Goal: Check status: Check status

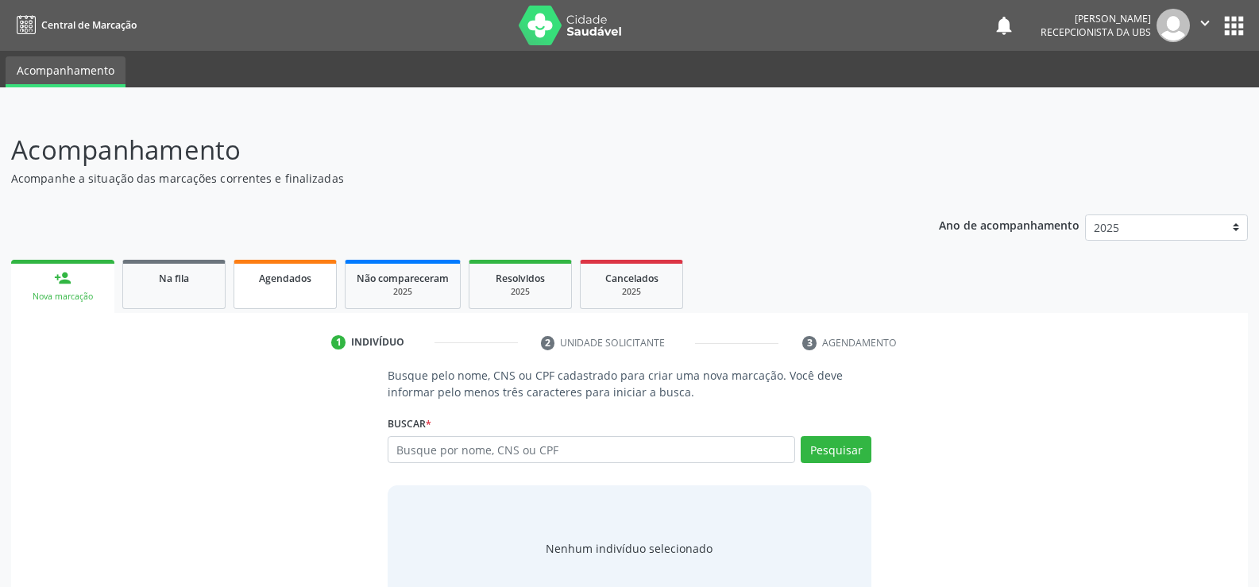
click at [291, 288] on link "Agendados" at bounding box center [284, 284] width 103 height 49
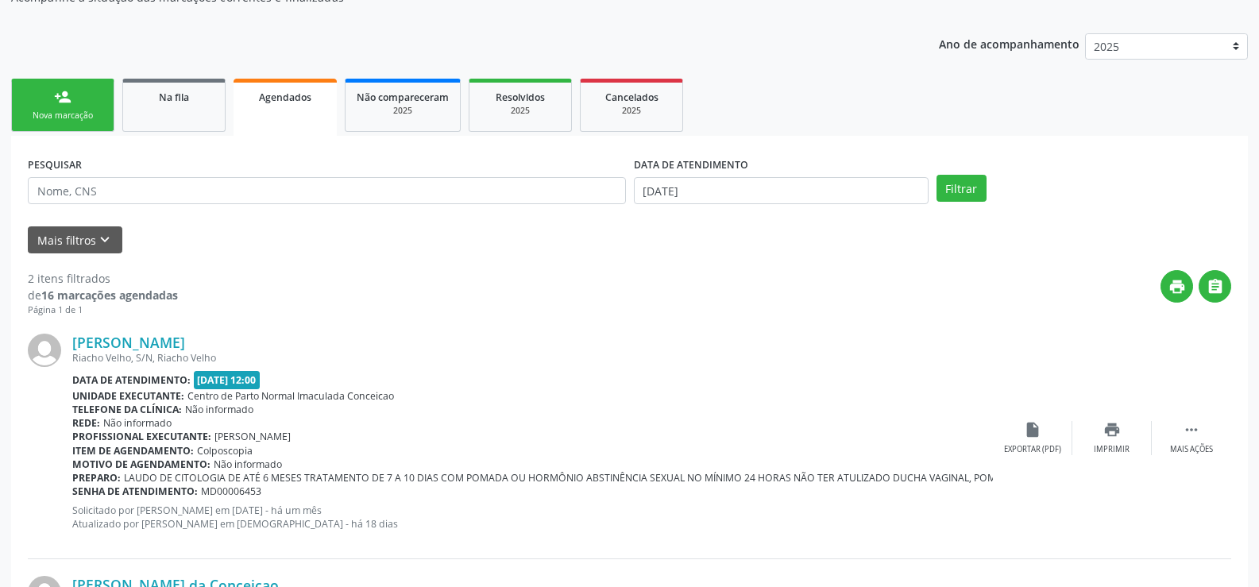
scroll to position [106, 0]
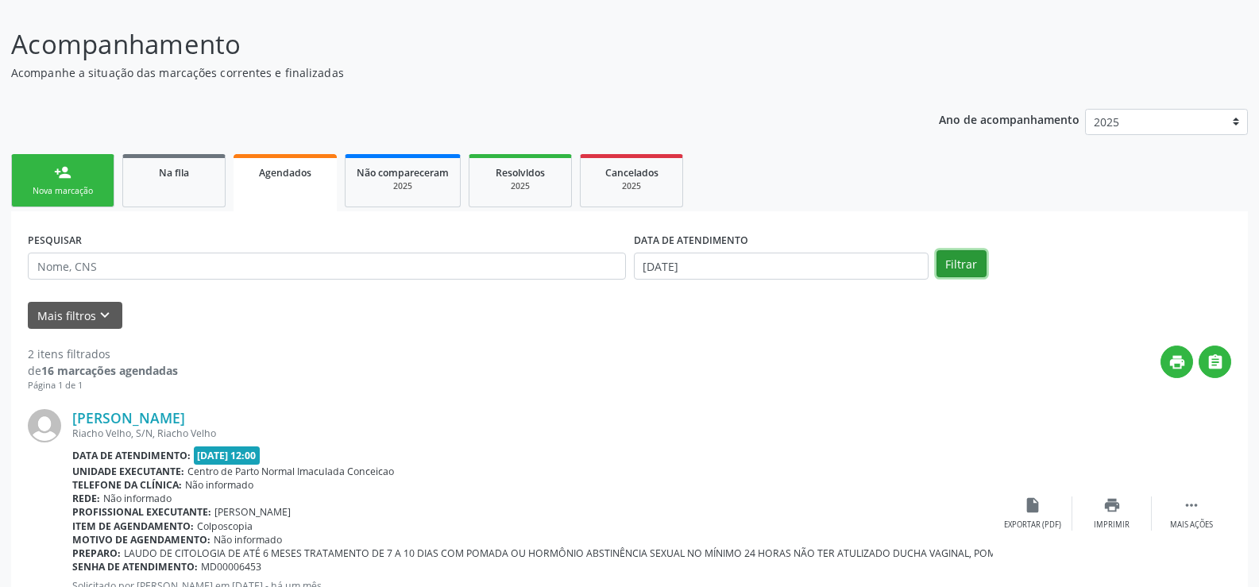
click at [954, 268] on button "Filtrar" at bounding box center [961, 263] width 50 height 27
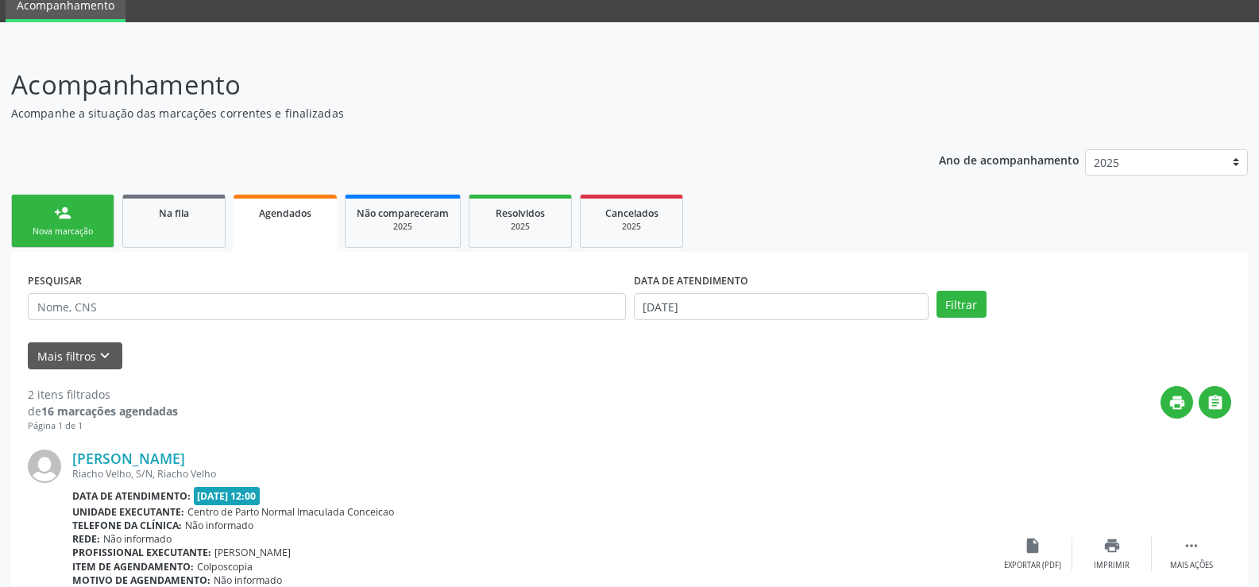
scroll to position [26, 0]
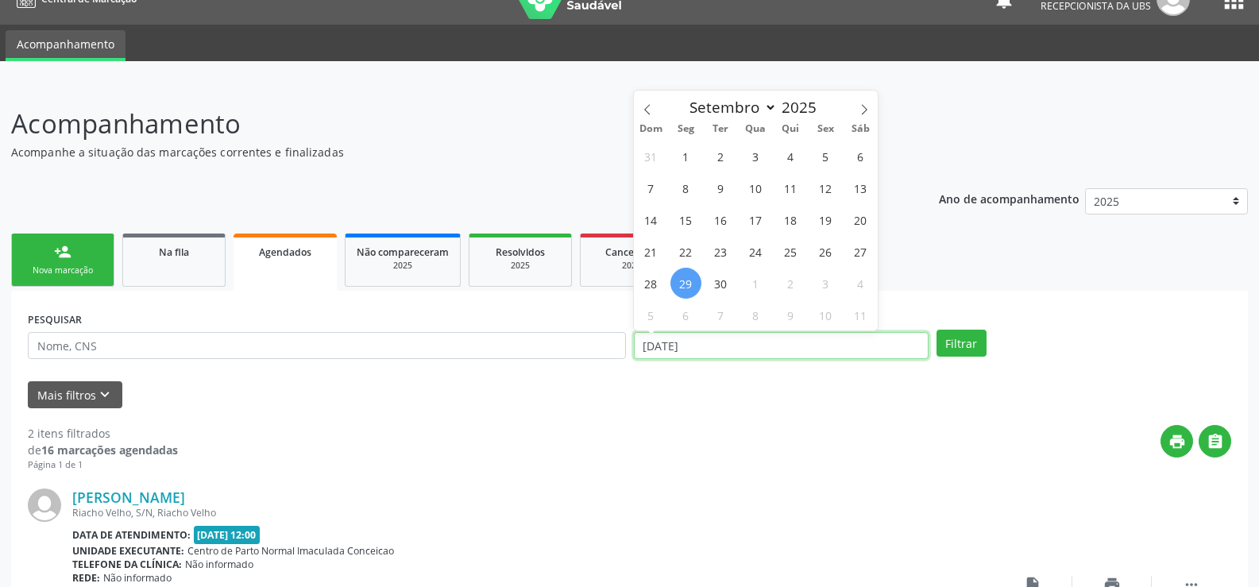
click at [735, 347] on input "[DATE]" at bounding box center [781, 345] width 295 height 27
click at [724, 287] on span "30" at bounding box center [720, 283] width 31 height 31
type input "[DATE]"
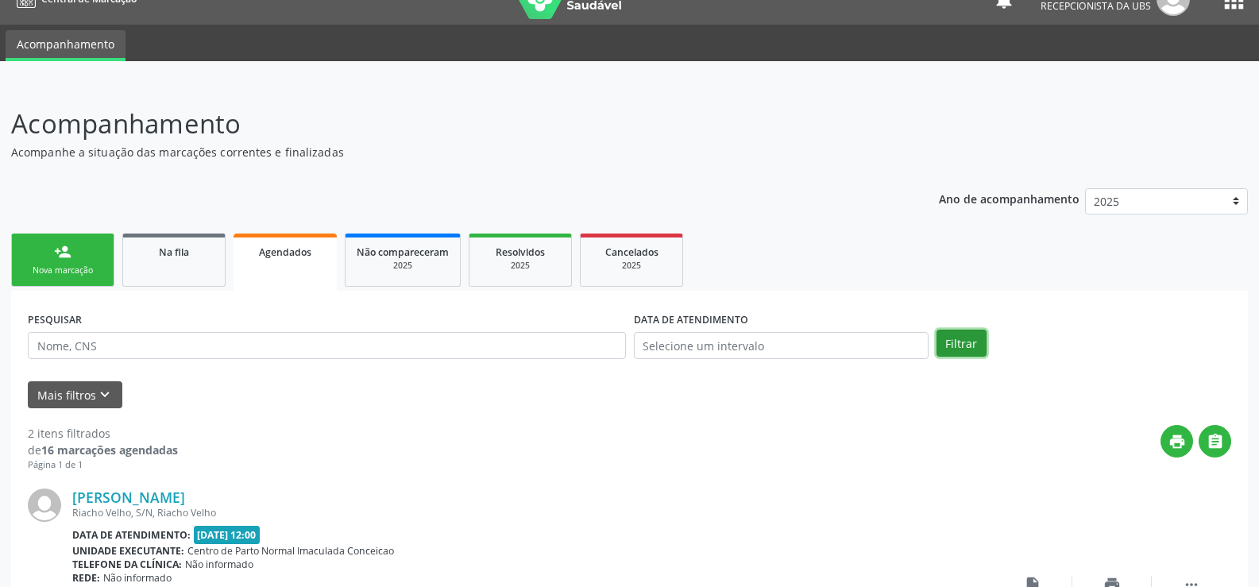
click at [964, 338] on button "Filtrar" at bounding box center [961, 343] width 50 height 27
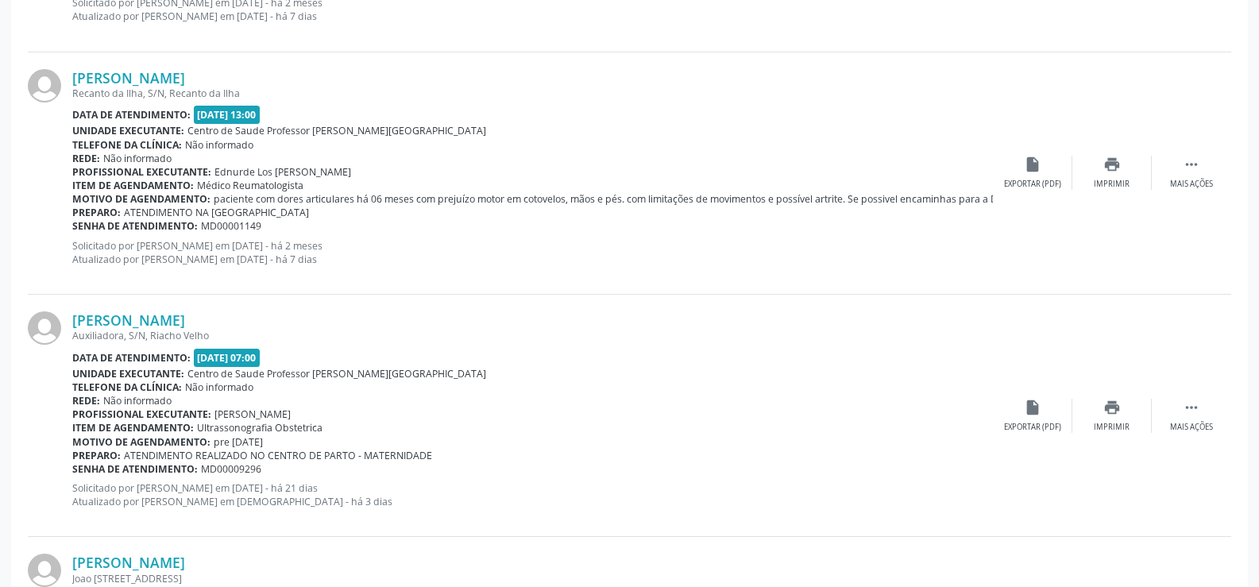
scroll to position [2462, 0]
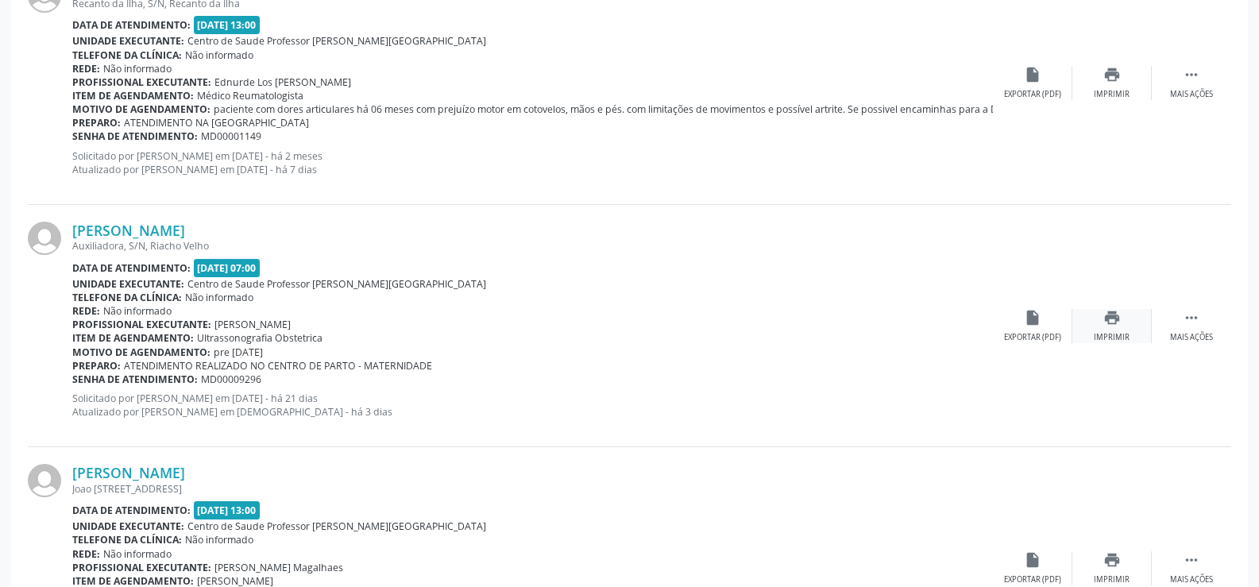
click at [1113, 325] on icon "print" at bounding box center [1111, 317] width 17 height 17
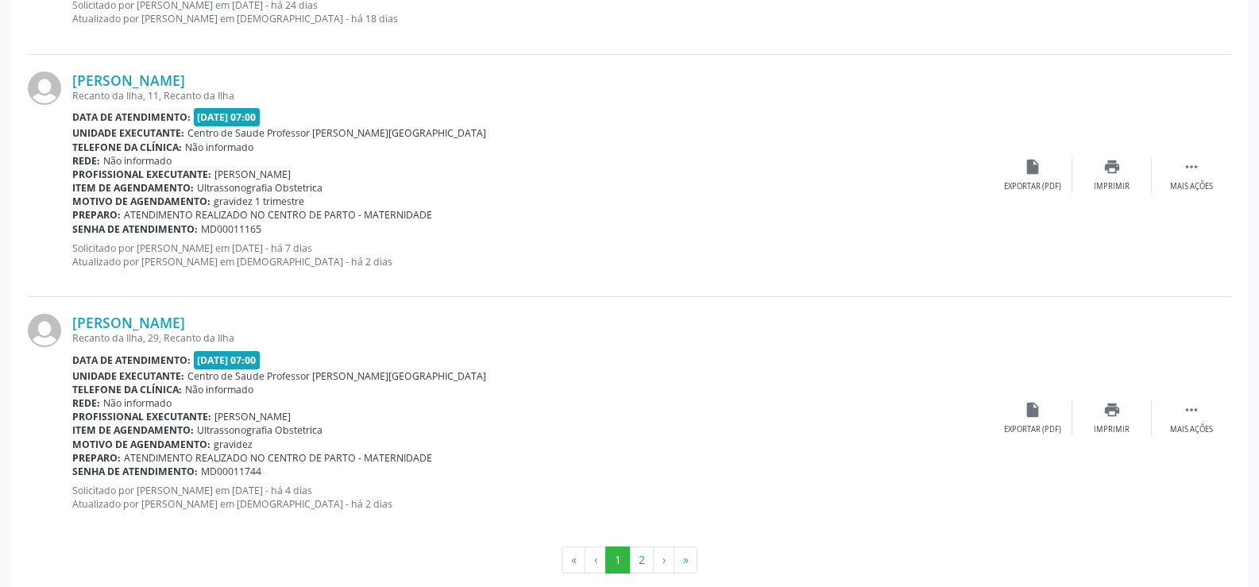
scroll to position [3608, 0]
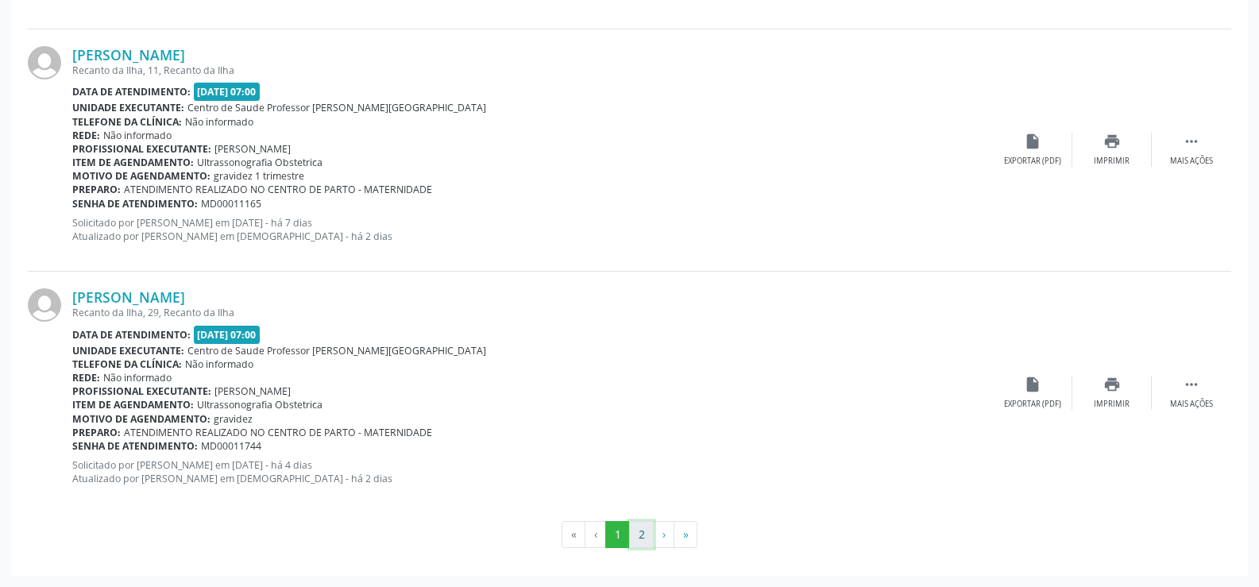
click at [641, 529] on button "2" at bounding box center [641, 534] width 25 height 27
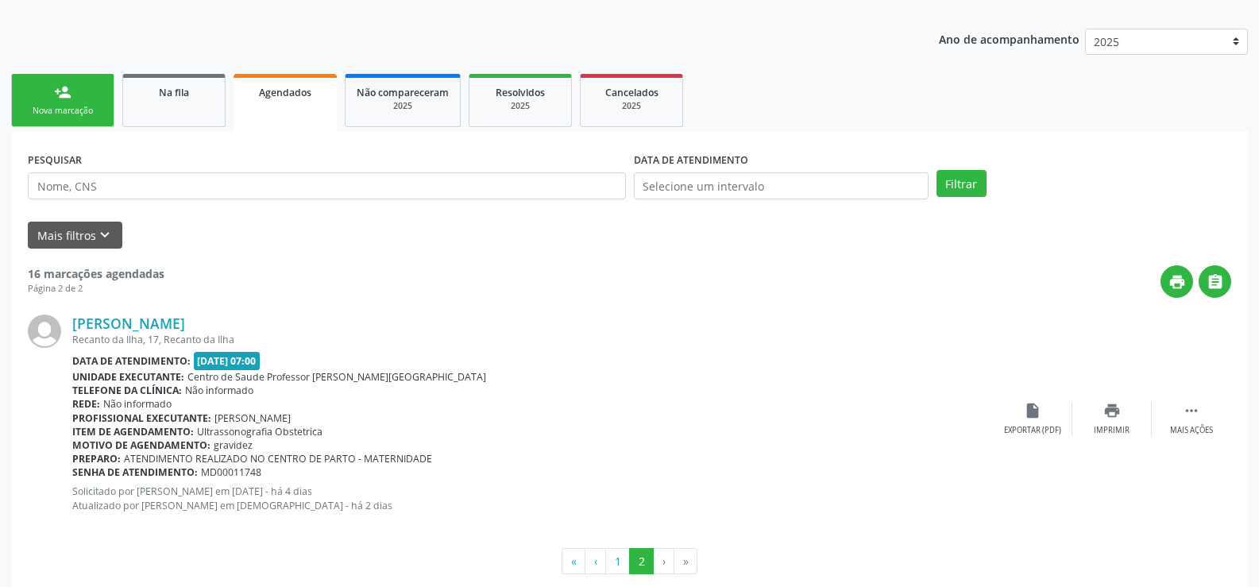
scroll to position [212, 0]
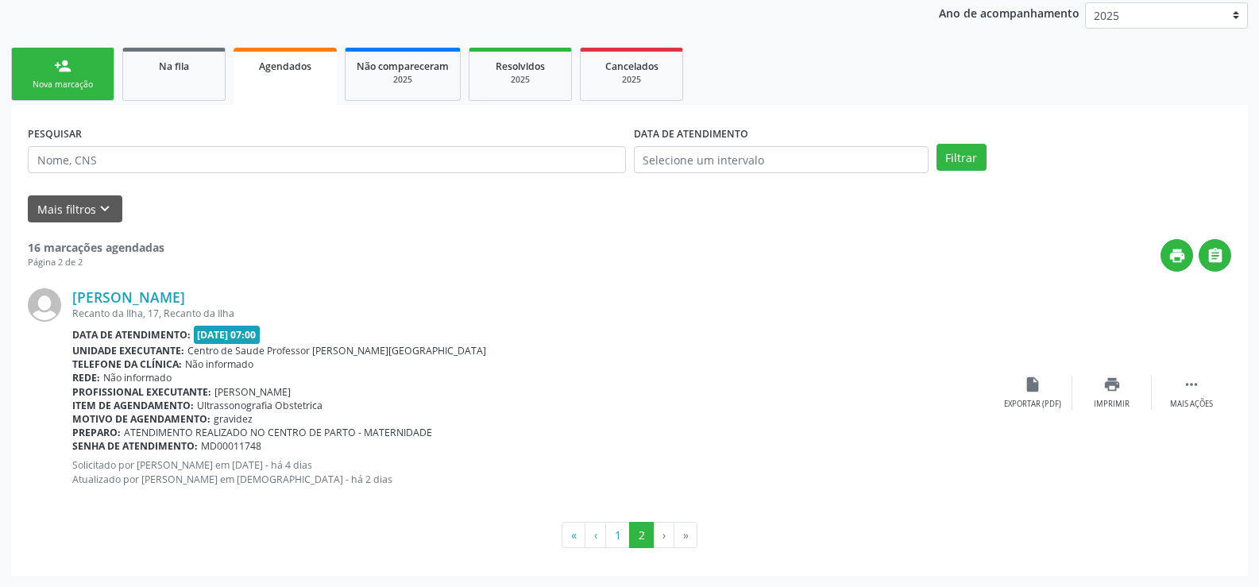
click at [267, 74] on link "Agendados" at bounding box center [284, 76] width 103 height 57
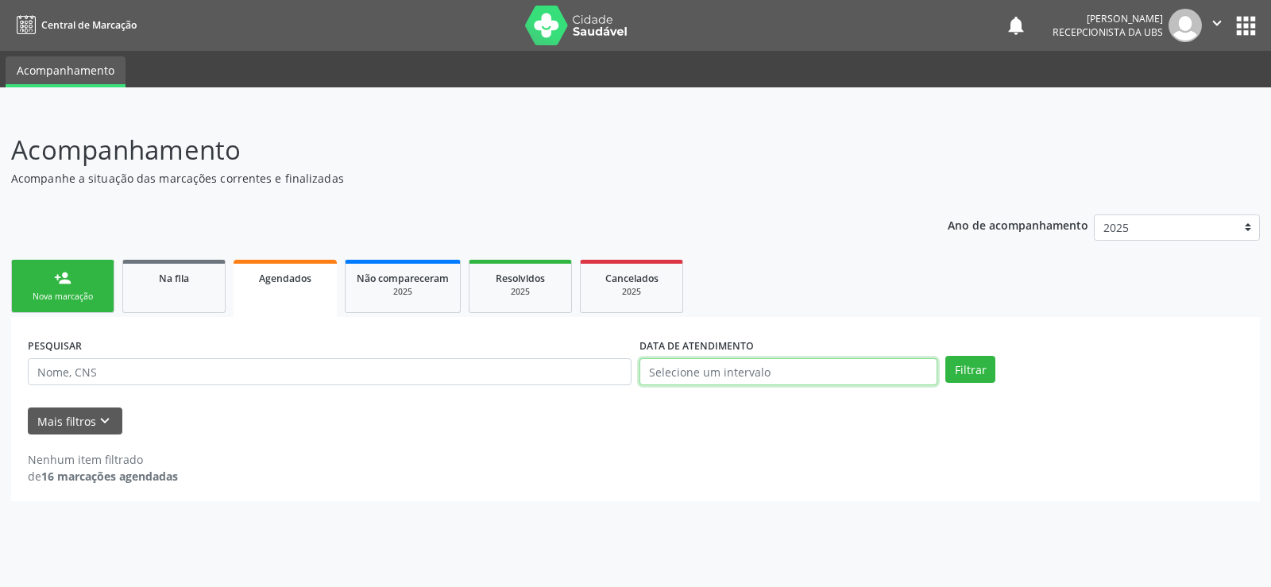
click at [665, 365] on input "text" at bounding box center [788, 371] width 298 height 27
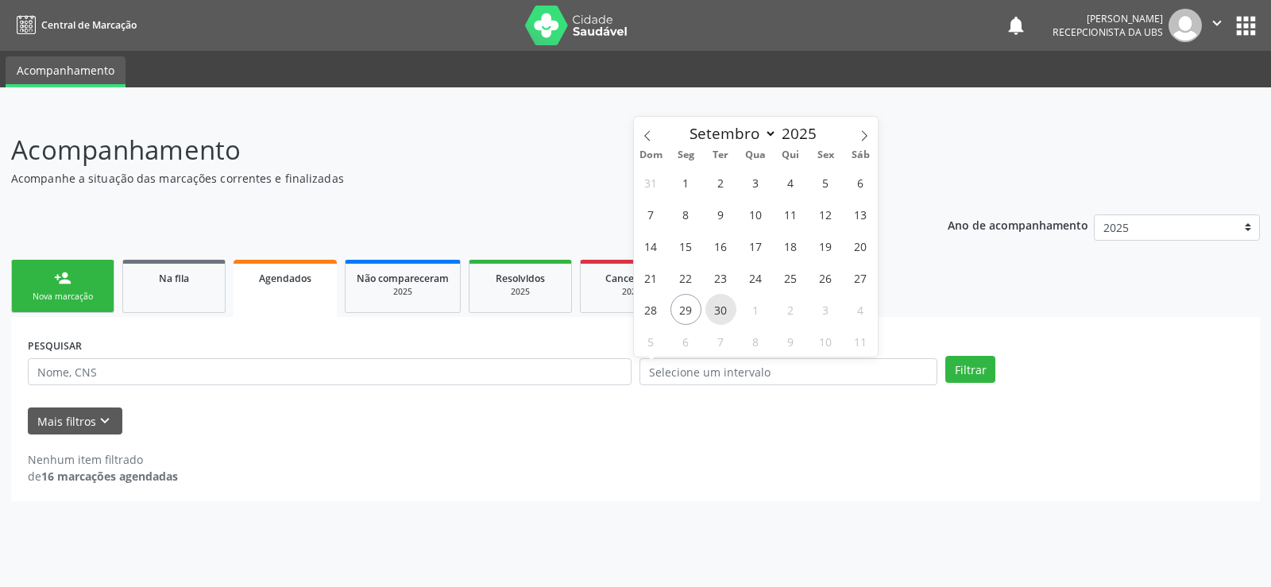
click at [722, 308] on span "30" at bounding box center [720, 309] width 31 height 31
type input "[DATE]"
click at [718, 308] on span "30" at bounding box center [720, 309] width 31 height 31
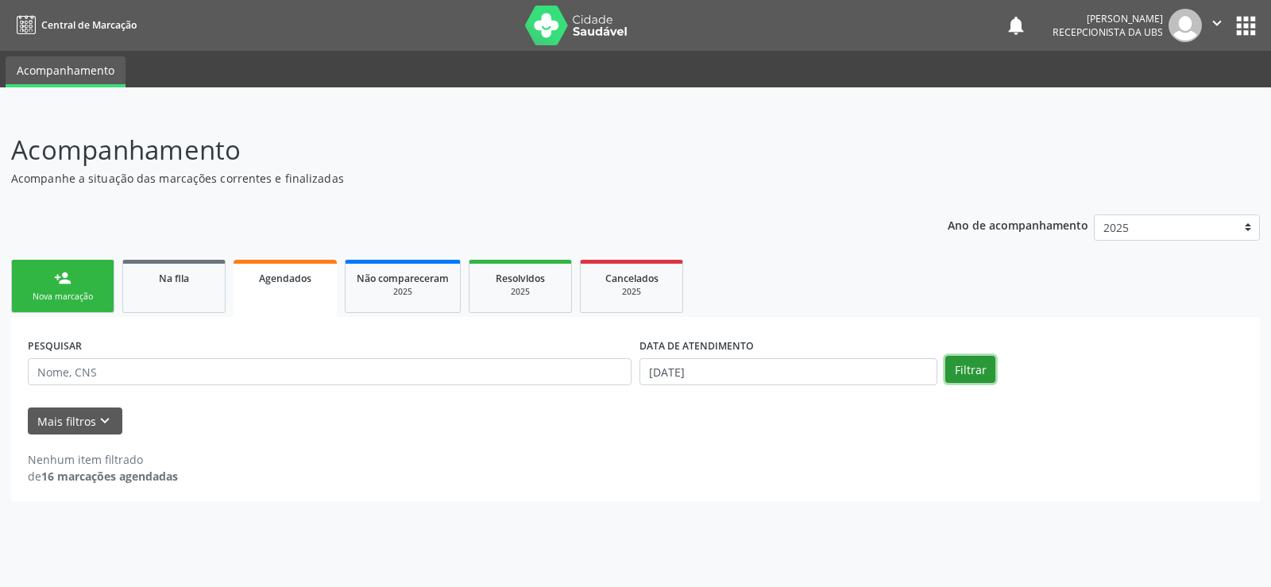
click at [978, 379] on button "Filtrar" at bounding box center [970, 369] width 50 height 27
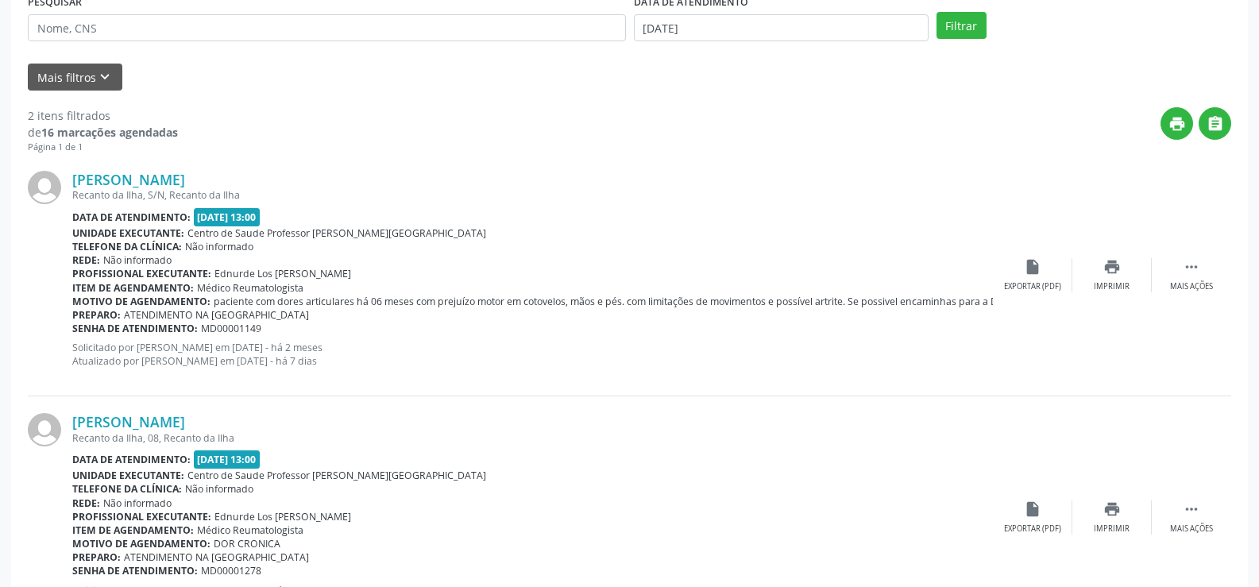
scroll to position [264, 0]
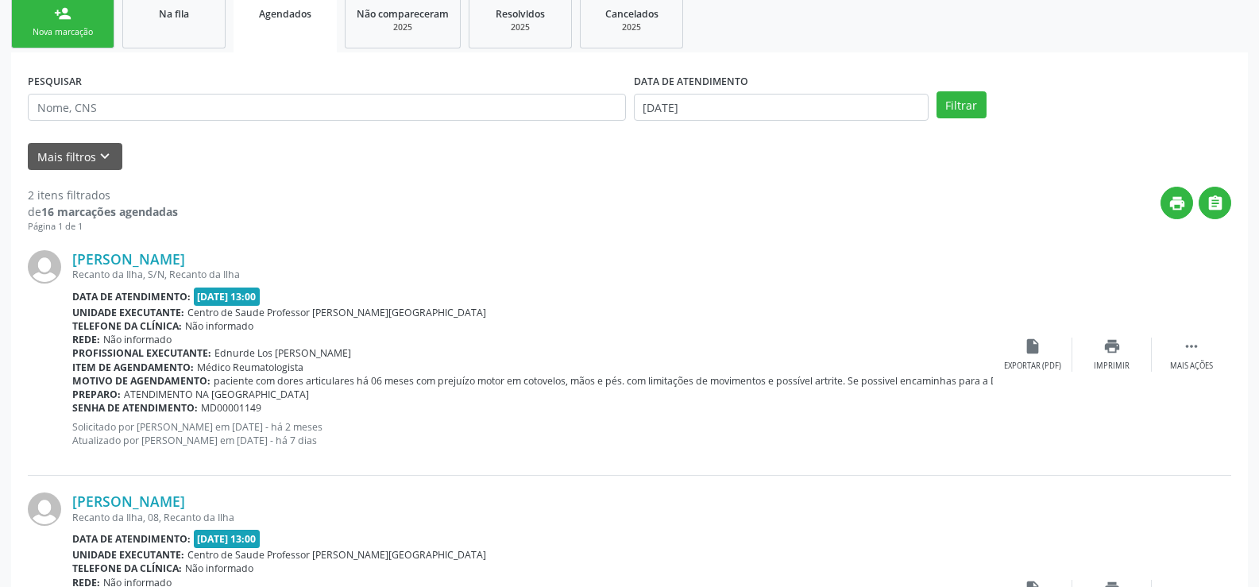
click at [330, 352] on span "Ednurde Los [PERSON_NAME]" at bounding box center [282, 353] width 137 height 14
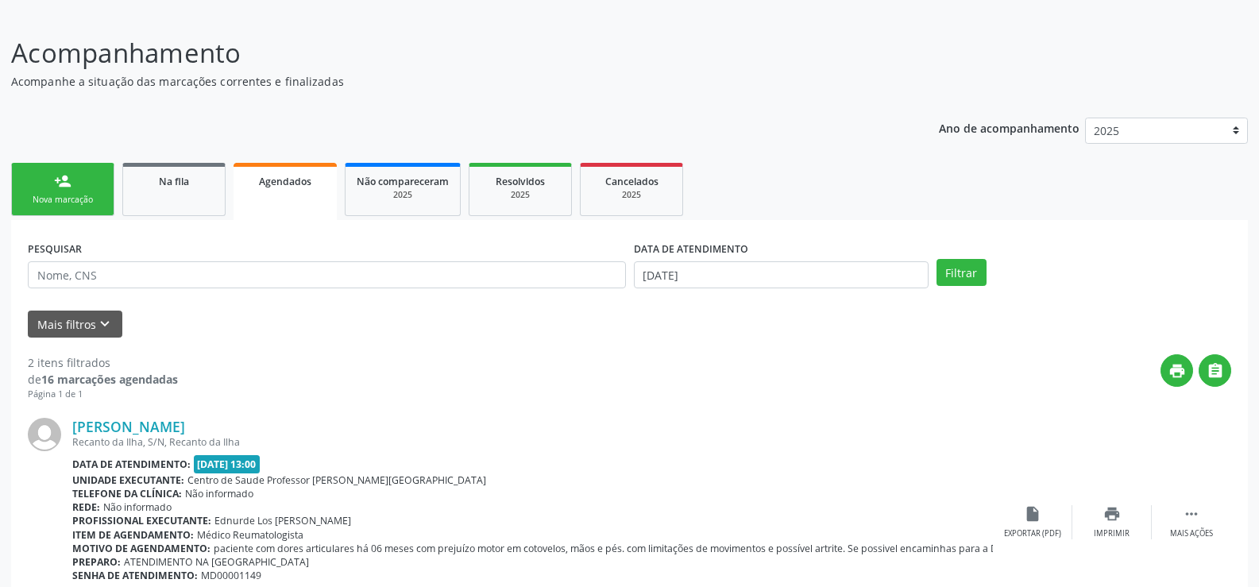
scroll to position [0, 0]
